Goal: Check status: Check status

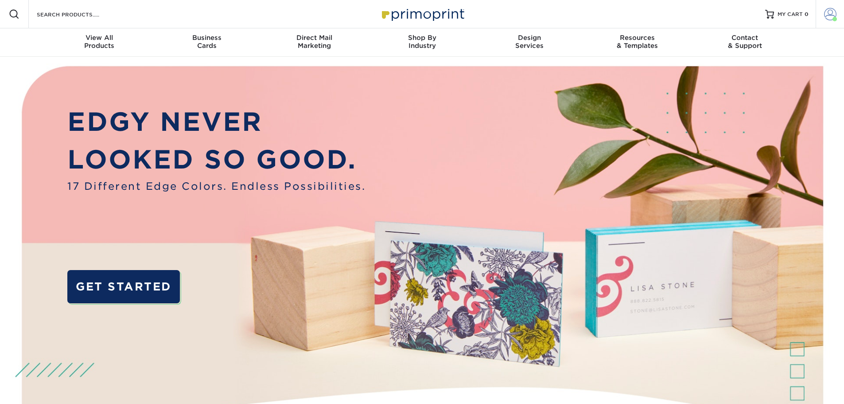
click at [828, 14] on span at bounding box center [830, 14] width 12 height 12
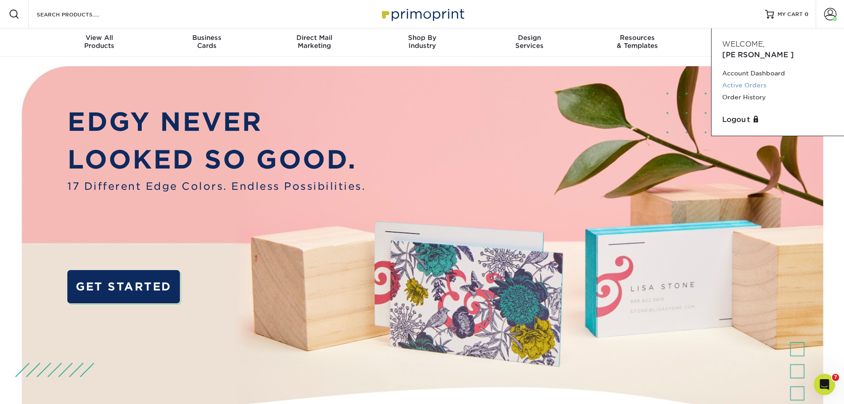
click at [757, 79] on link "Active Orders" at bounding box center [778, 85] width 111 height 12
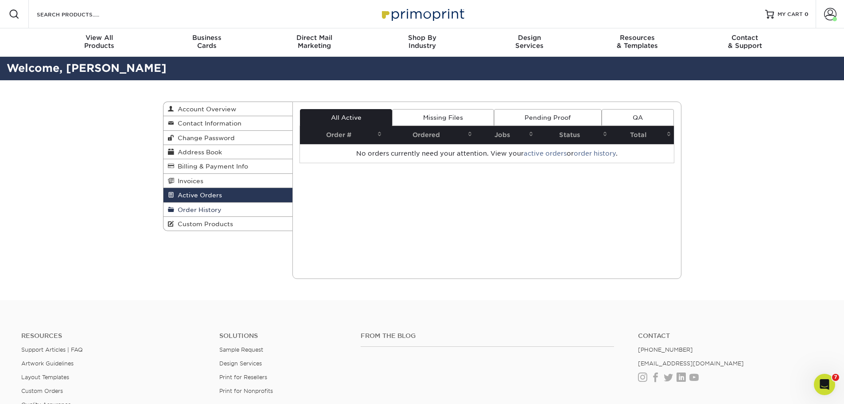
click at [207, 208] on span "Order History" at bounding box center [197, 209] width 47 height 7
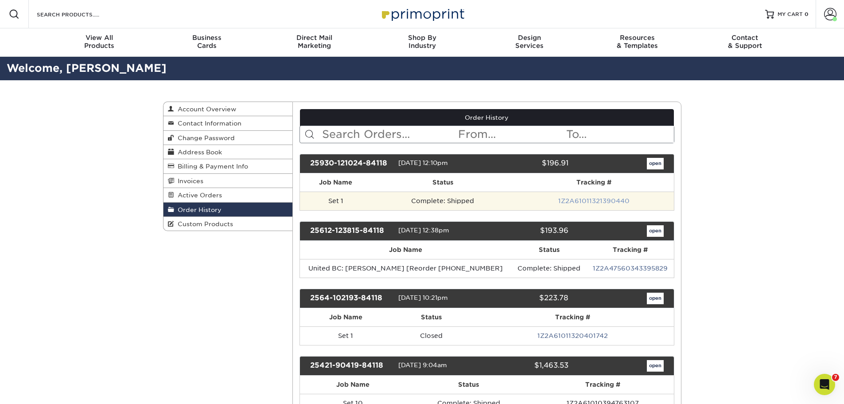
click at [582, 199] on link "1Z2A61011321390440" at bounding box center [594, 200] width 71 height 7
